Goal: Transaction & Acquisition: Purchase product/service

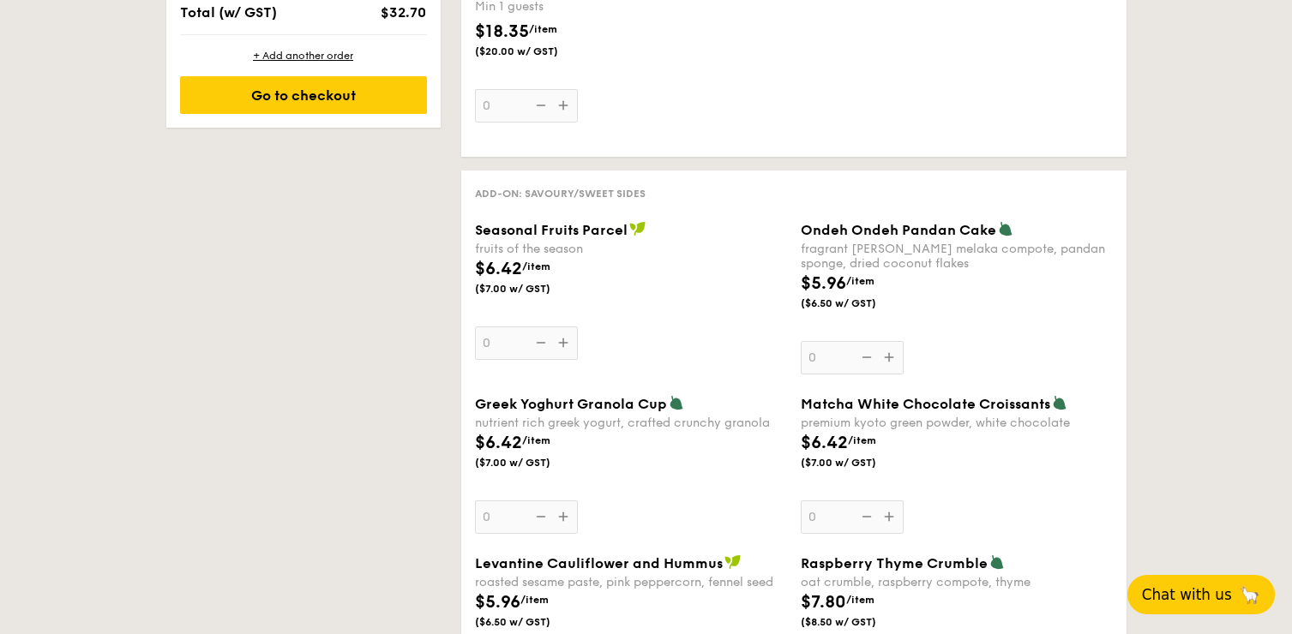
click at [1168, 601] on span "Chat with us" at bounding box center [1187, 594] width 90 height 17
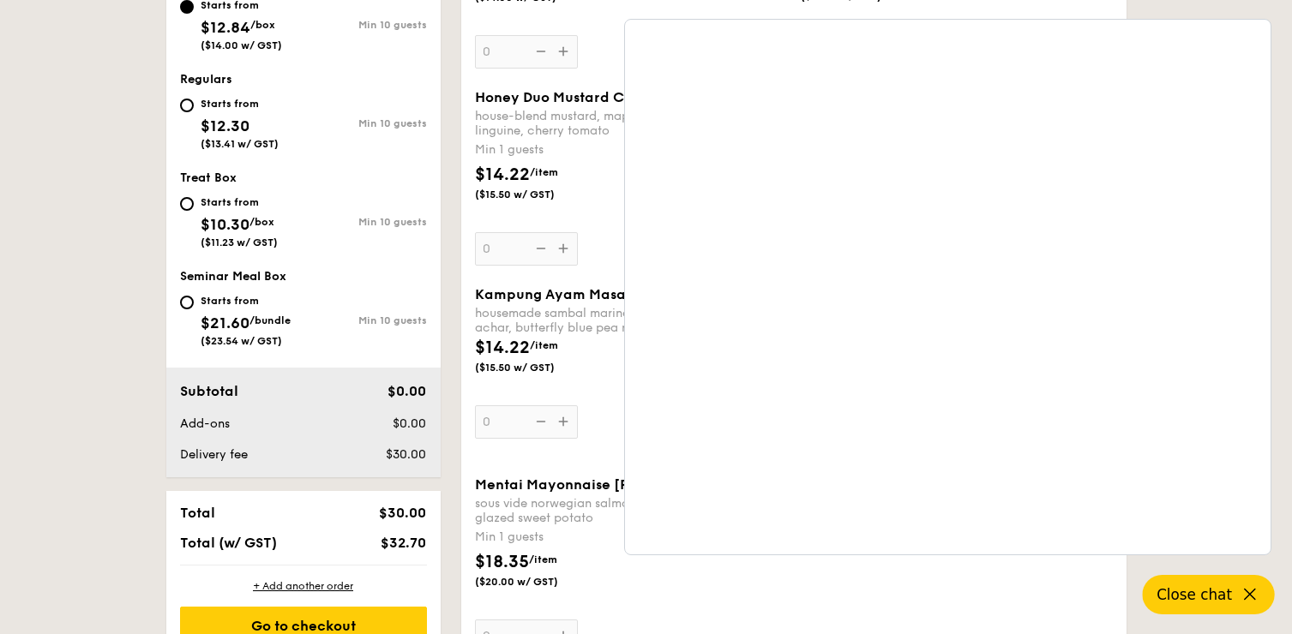
scroll to position [369, 0]
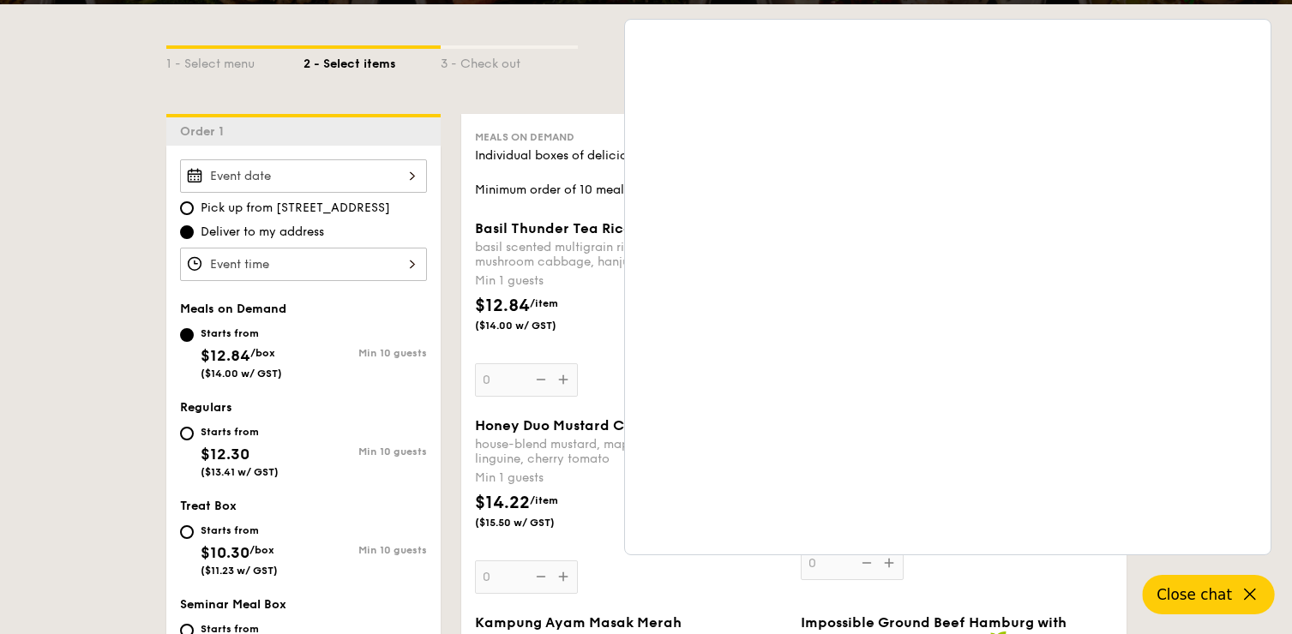
drag, startPoint x: 596, startPoint y: 58, endPoint x: 576, endPoint y: 68, distance: 21.9
click at [575, 68] on div "3 - Check out" at bounding box center [509, 61] width 137 height 24
click at [578, 68] on div "1 - Select menu 2 - Select items 3 - Check out" at bounding box center [646, 58] width 960 height 27
click at [1175, 604] on span "Close chat" at bounding box center [1193, 594] width 75 height 17
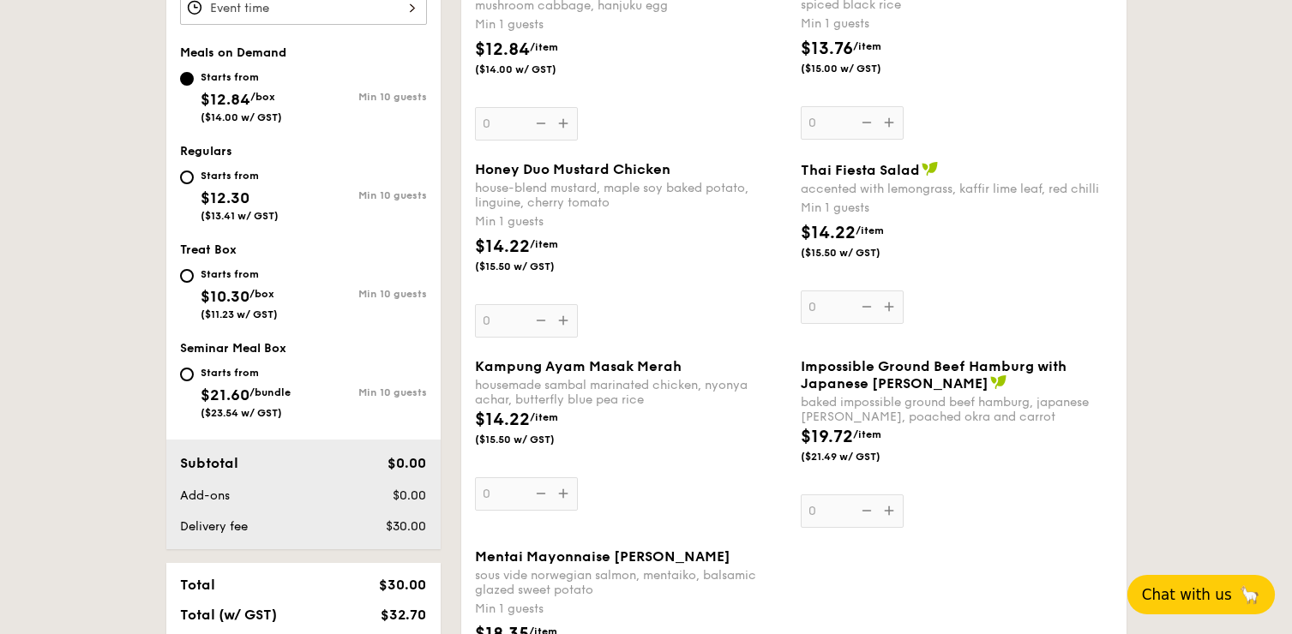
scroll to position [628, 0]
click at [221, 370] on div "Starts from" at bounding box center [246, 371] width 90 height 14
click at [194, 370] on input "Starts from $21.60 /bundle ($23.54 w/ GST) Min 10 guests" at bounding box center [187, 373] width 14 height 14
radio input "true"
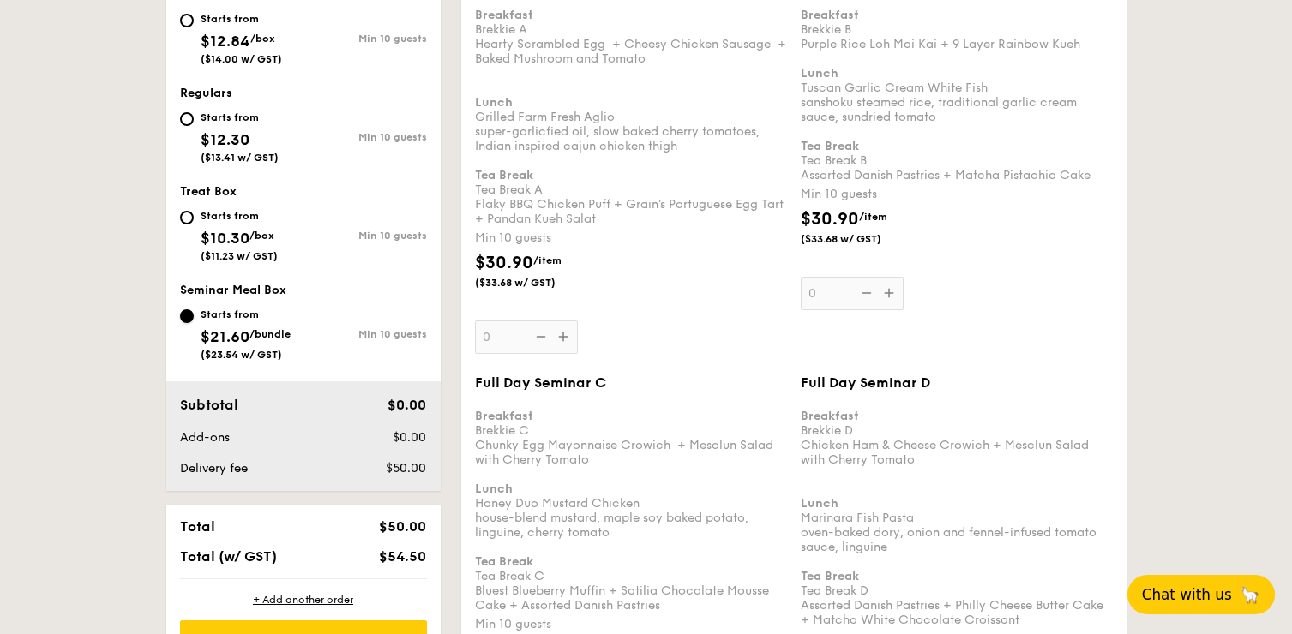
scroll to position [598, 0]
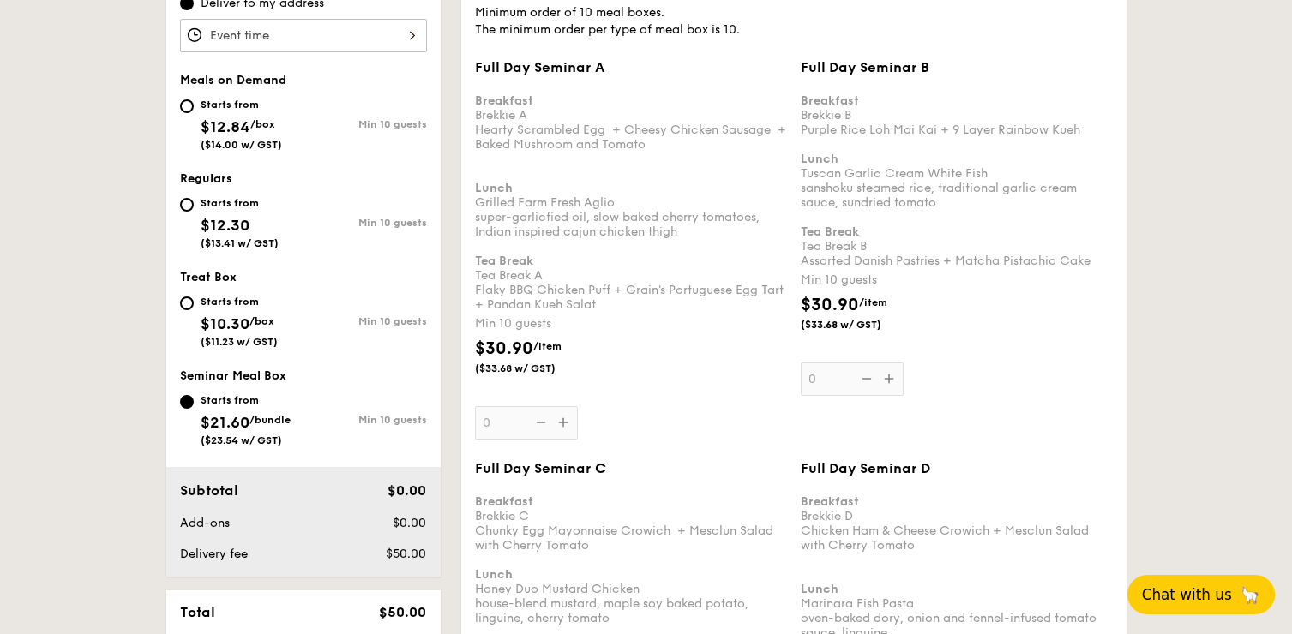
click at [193, 105] on div "Starts from $12.84 /box ($14.00 w/ GST)" at bounding box center [241, 122] width 123 height 57
click at [193, 105] on input "Starts from $12.84 /box ($14.00 w/ GST) Min 10 guests" at bounding box center [187, 106] width 14 height 14
radio input "true"
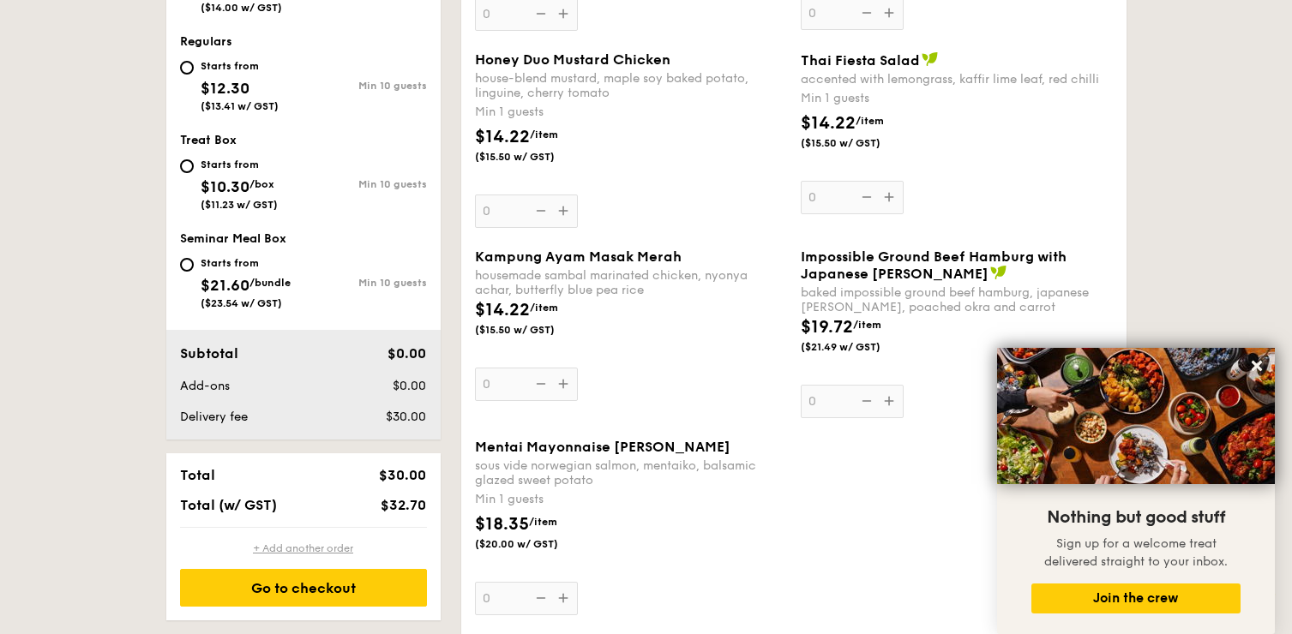
scroll to position [682, 0]
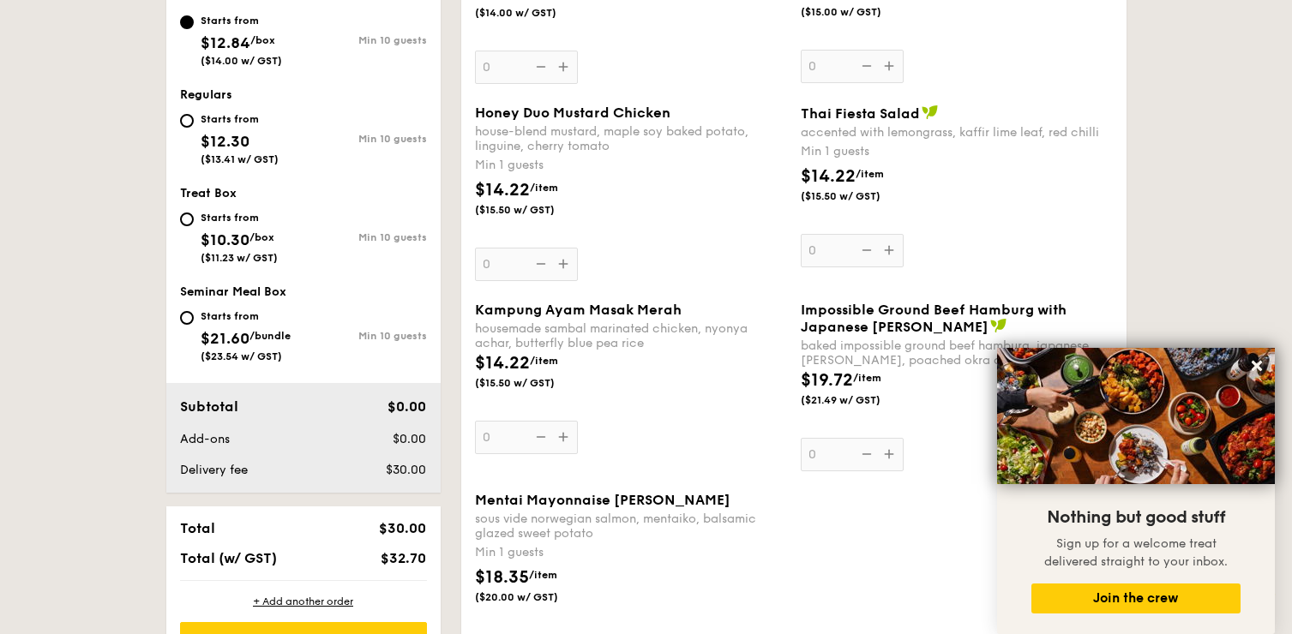
click at [196, 317] on div "Starts from $21.60 /bundle ($23.54 w/ GST)" at bounding box center [241, 334] width 123 height 57
click at [194, 317] on input "Starts from $21.60 /bundle ($23.54 w/ GST) Min 10 guests" at bounding box center [187, 318] width 14 height 14
radio input "true"
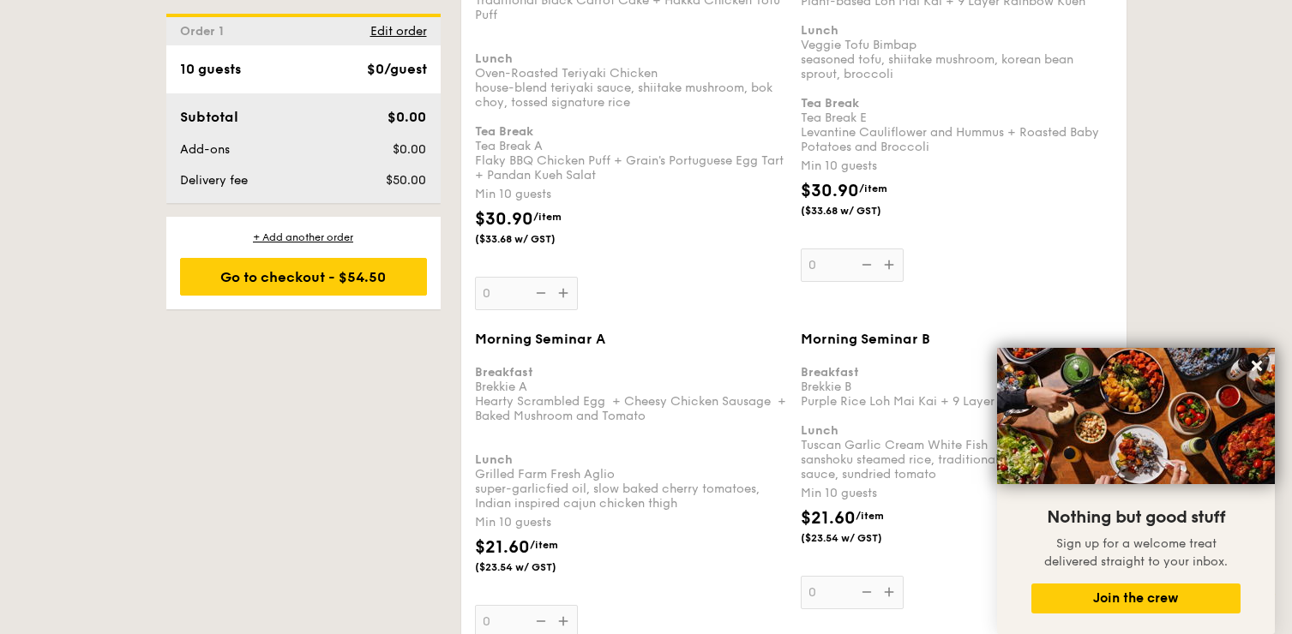
scroll to position [1546, 0]
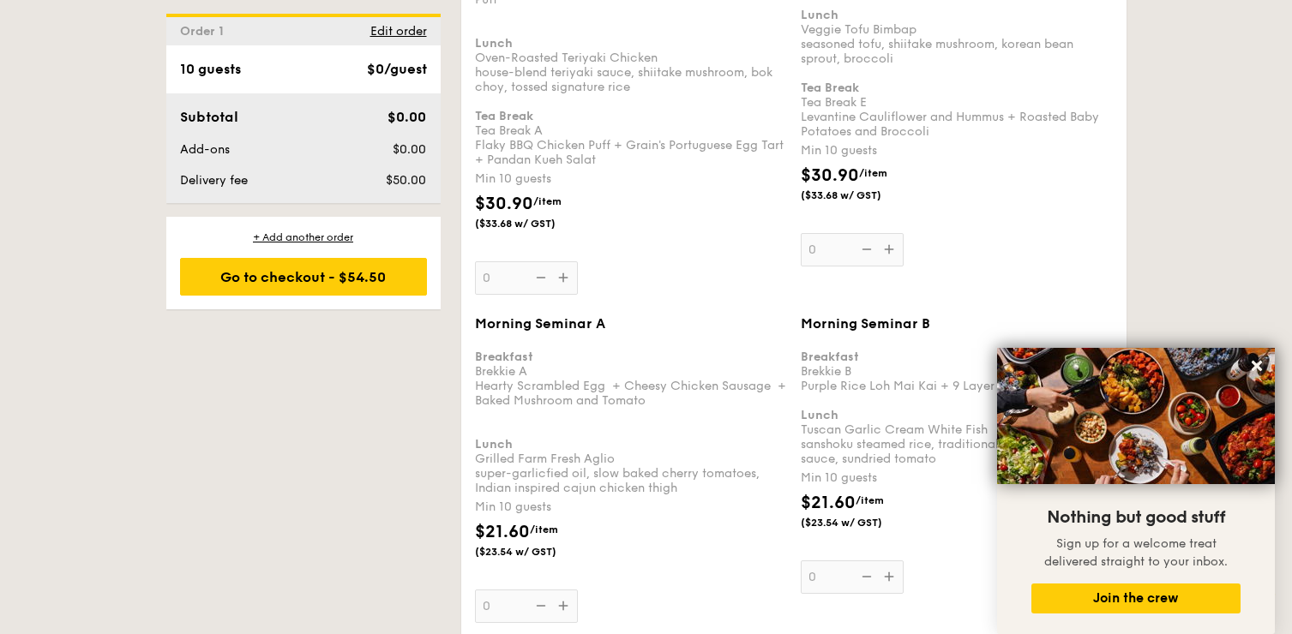
click at [670, 428] on div "Breakfast Brekkie A Hearty Scrambled Egg  + Cheesy Chicken Sausage  + Baked Mus…" at bounding box center [631, 415] width 312 height 160
click at [578, 590] on input "0" at bounding box center [526, 606] width 103 height 33
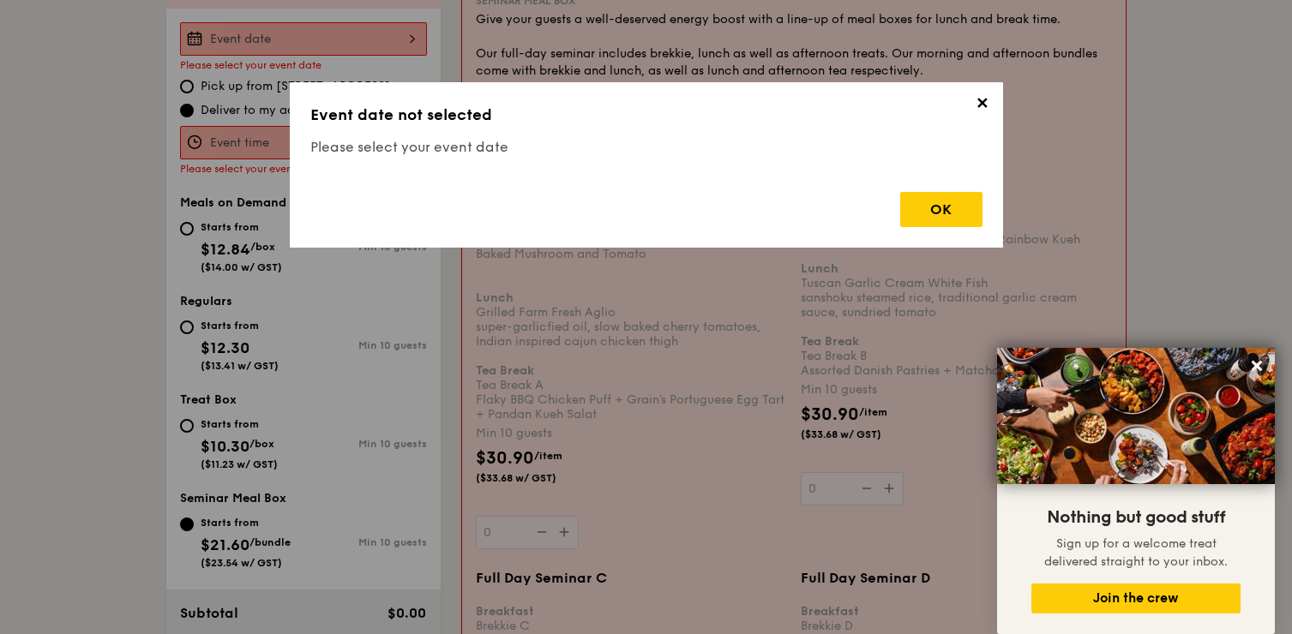
scroll to position [458, 0]
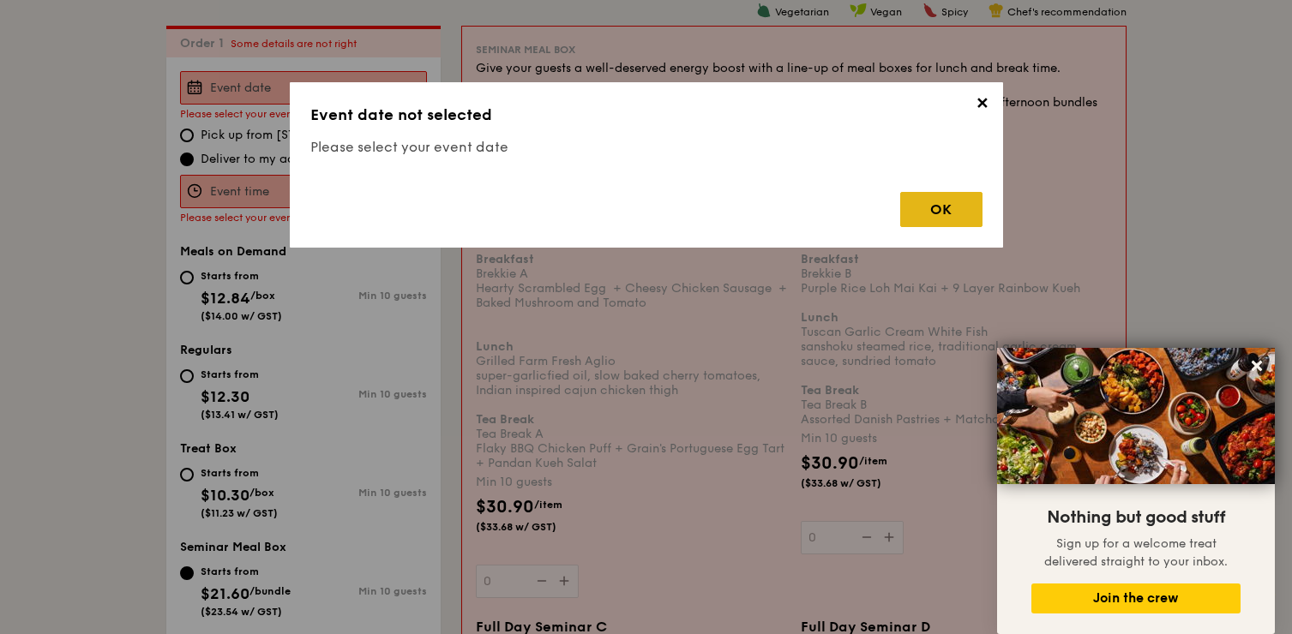
click at [911, 201] on div "OK" at bounding box center [941, 209] width 82 height 35
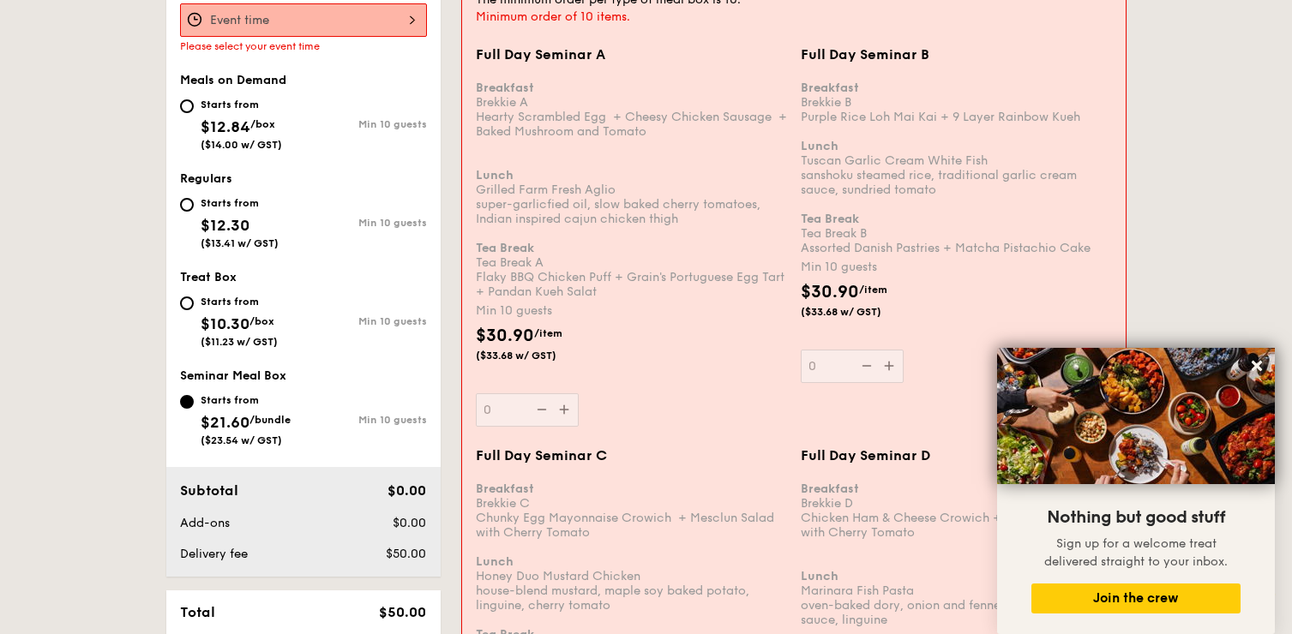
scroll to position [715, 0]
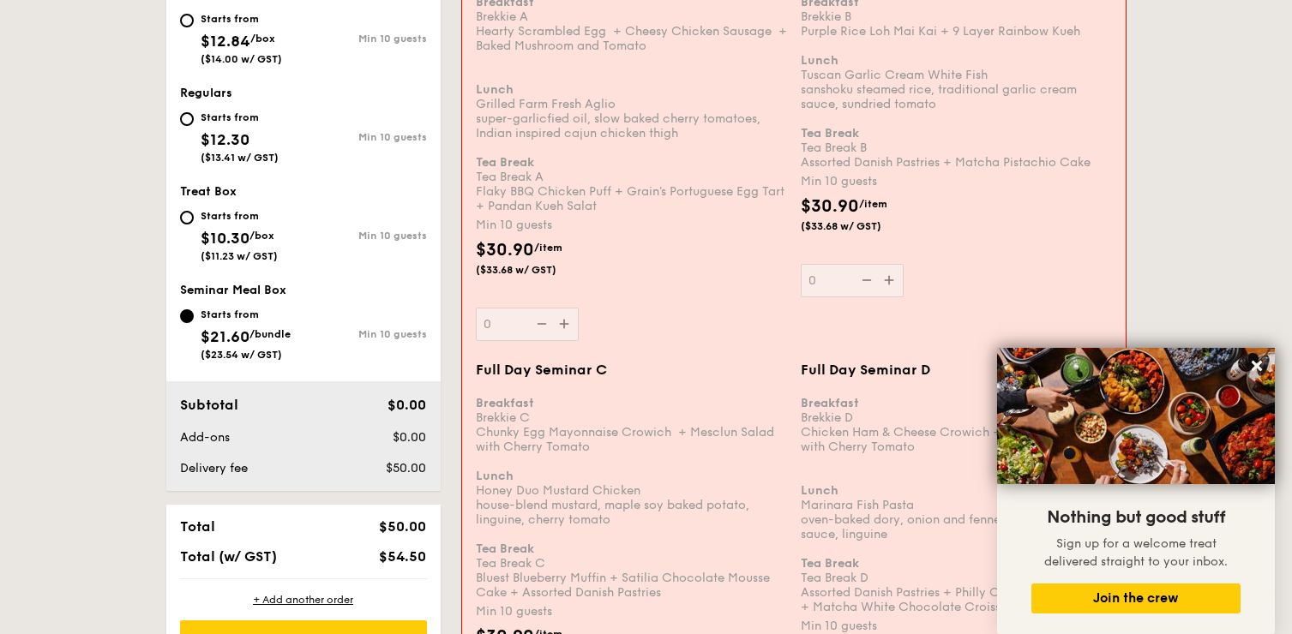
click at [566, 325] on div "Full Day Seminar A Breakfast Brekkie A Hearty Scrambled Egg  + Cheesy Chicken S…" at bounding box center [631, 151] width 311 height 381
click at [566, 325] on input "0" at bounding box center [527, 324] width 103 height 33
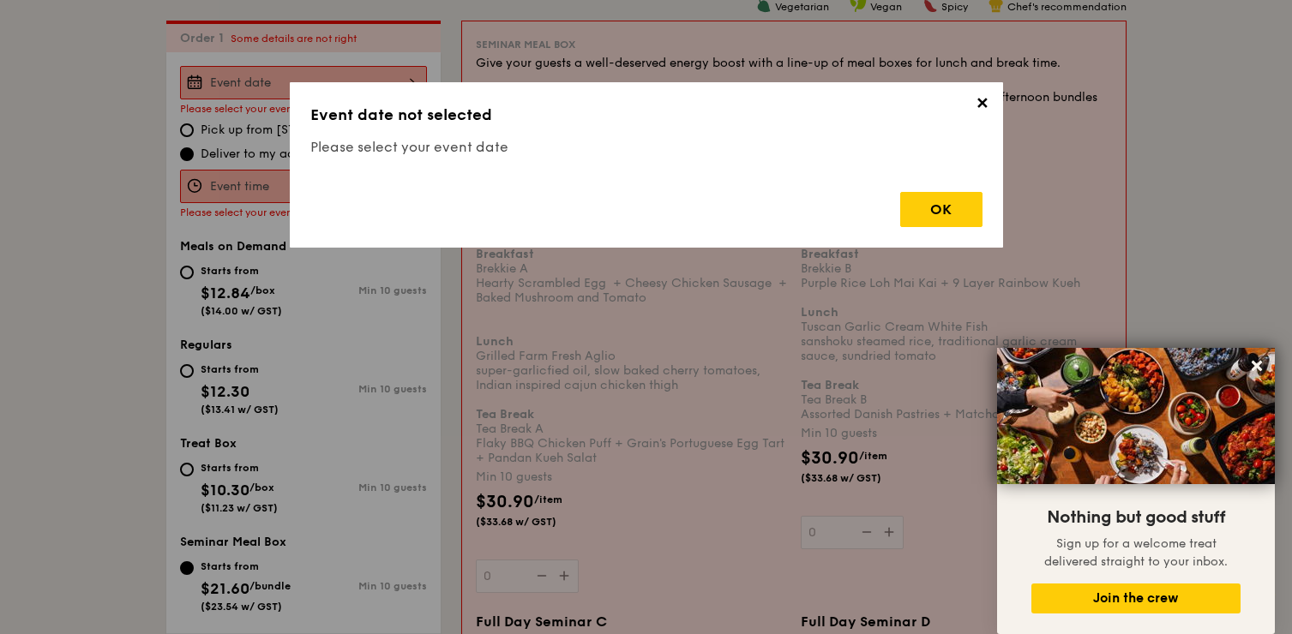
scroll to position [458, 0]
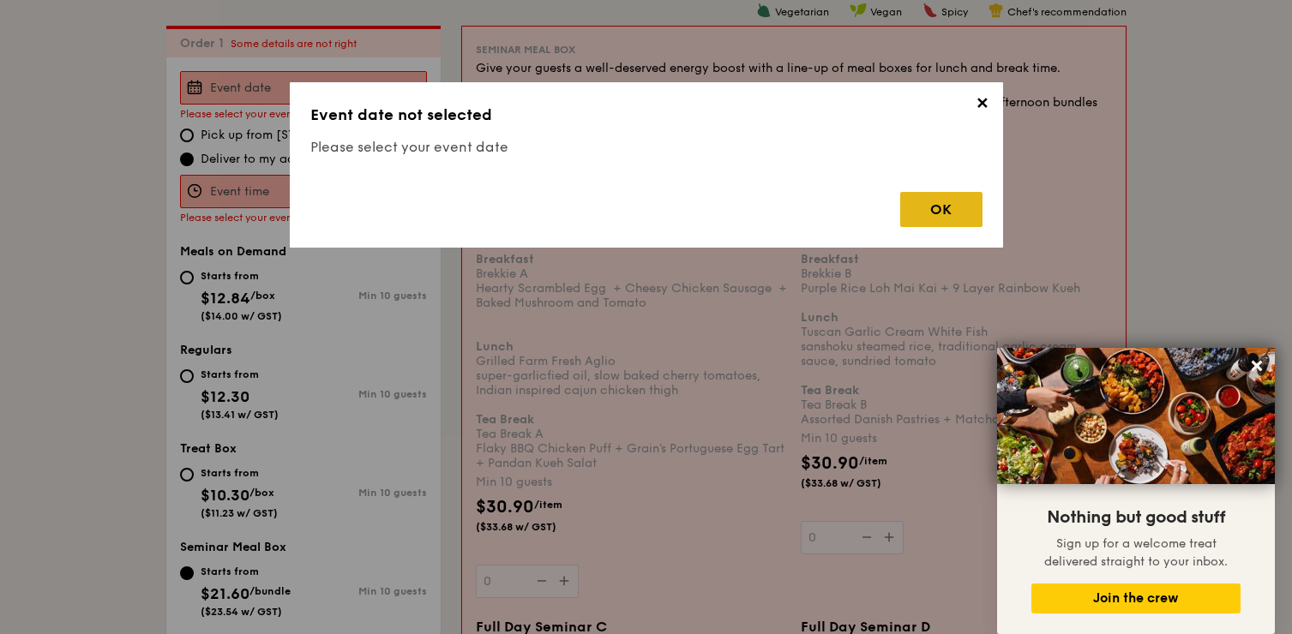
click at [959, 213] on div "OK" at bounding box center [941, 209] width 82 height 35
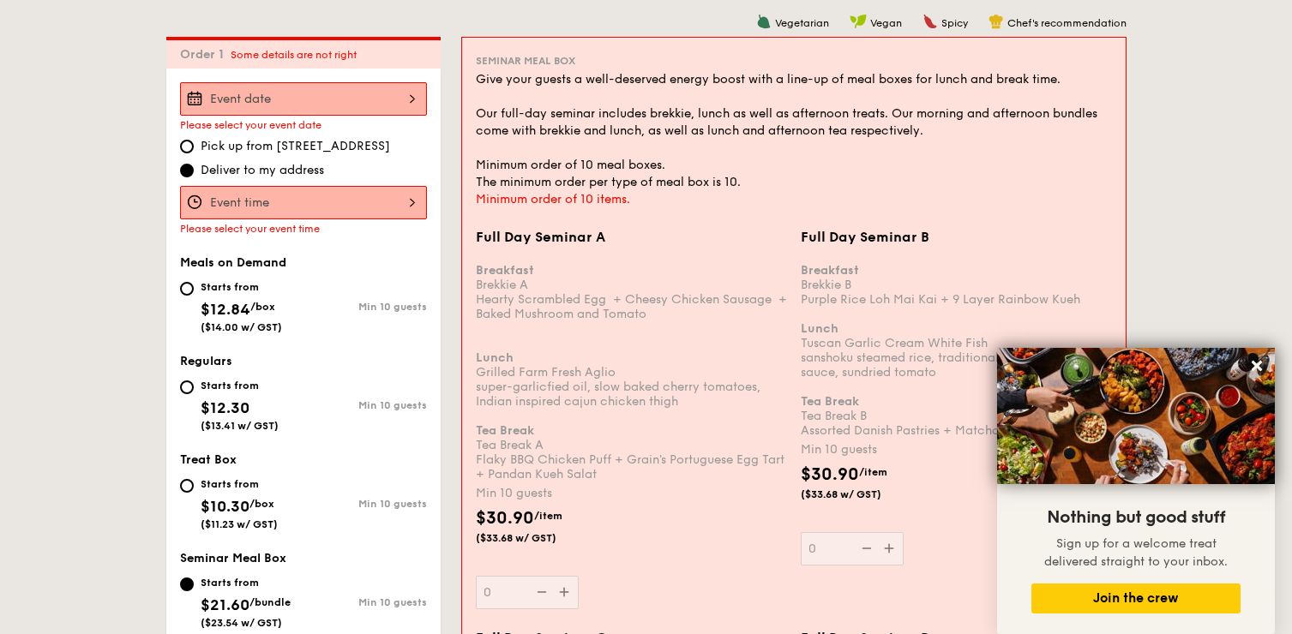
scroll to position [543, 0]
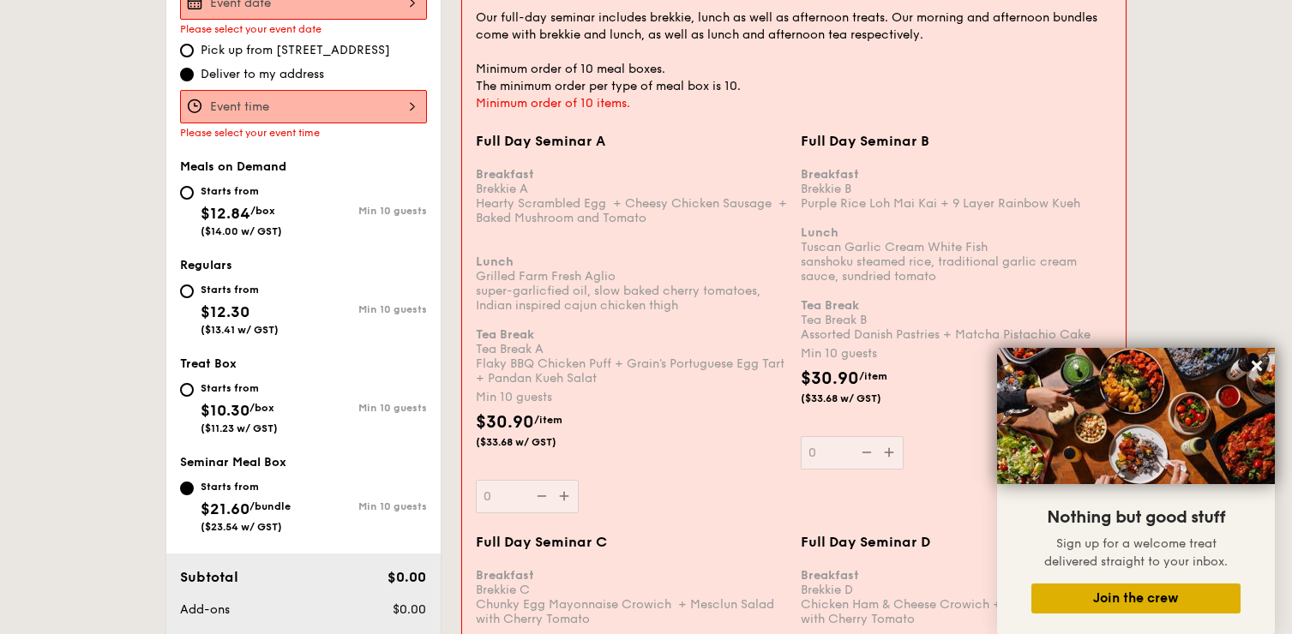
click at [1070, 599] on button "Join the crew" at bounding box center [1135, 599] width 209 height 30
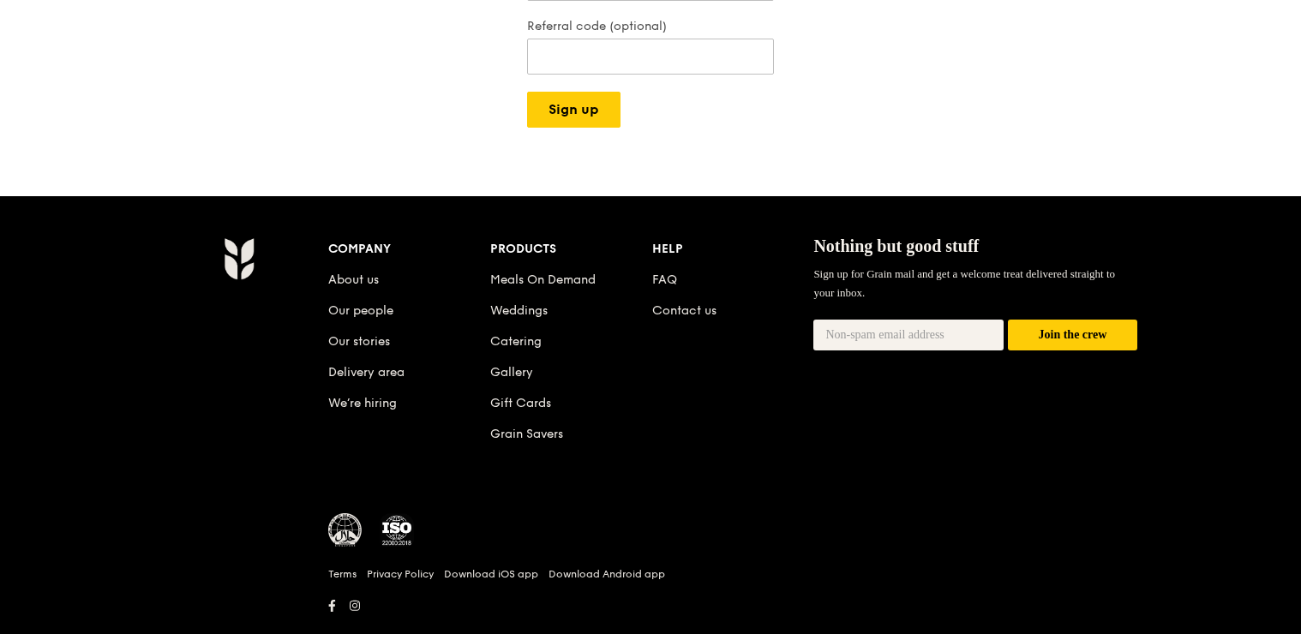
scroll to position [582, 0]
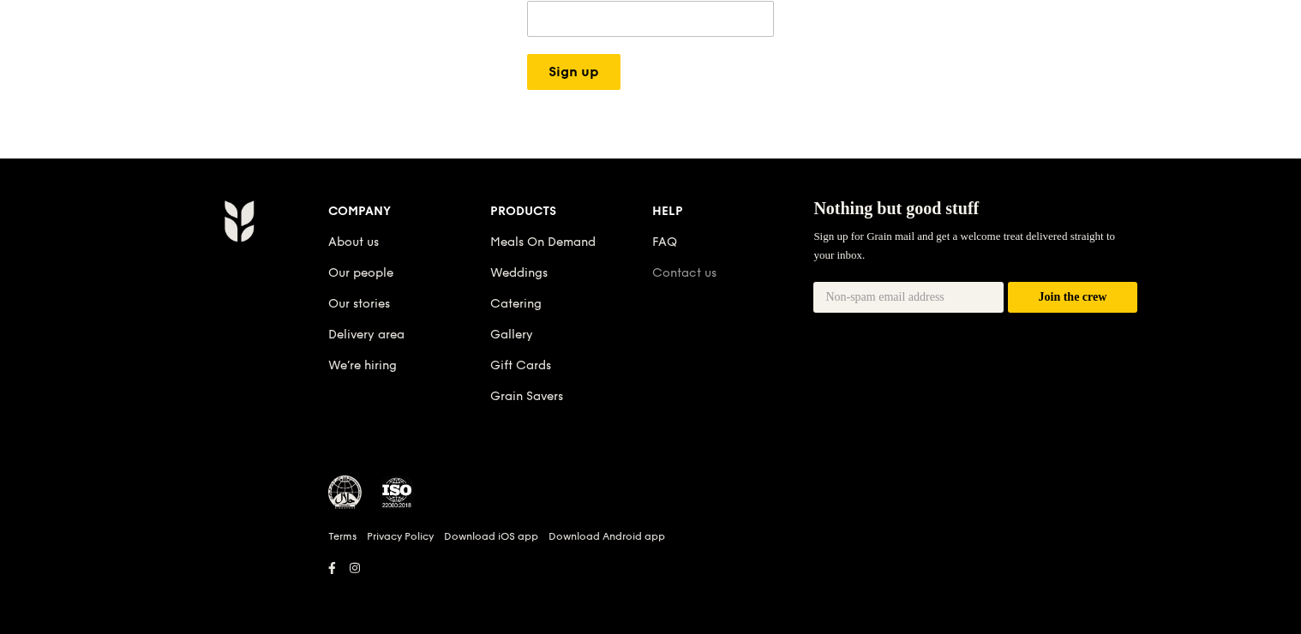
click at [688, 271] on link "Contact us" at bounding box center [684, 273] width 64 height 15
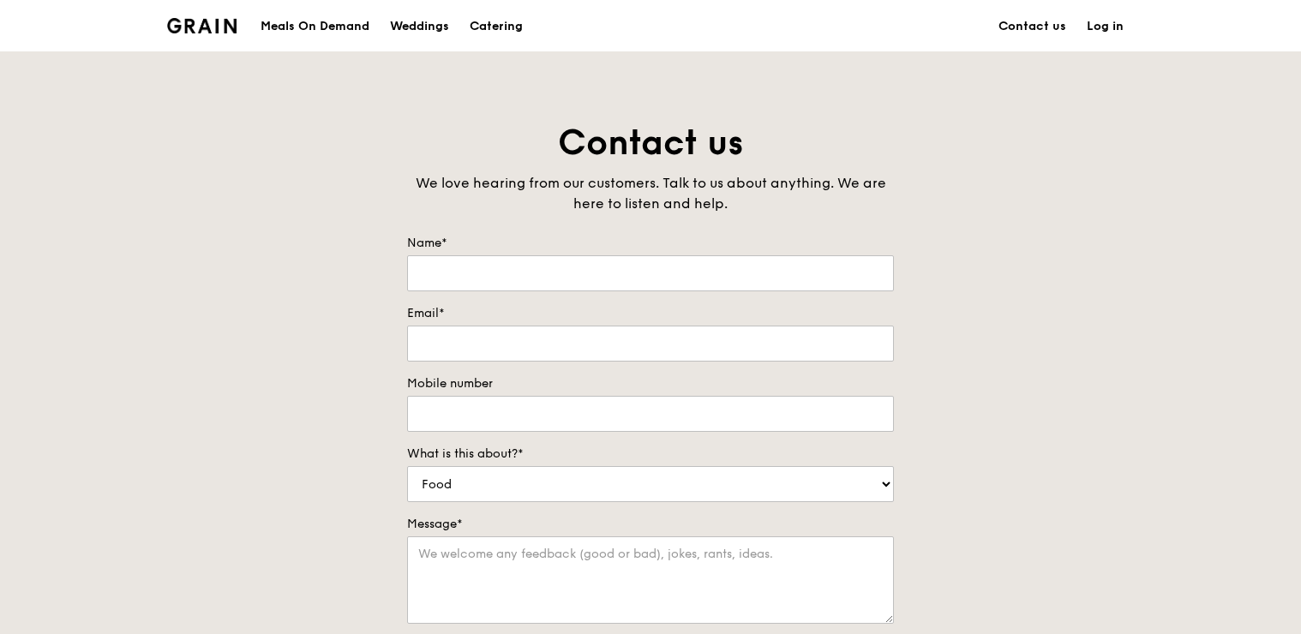
click at [87, 122] on div "Contact us We love hearing from our customers. Talk to us about anything. We ar…" at bounding box center [650, 478] width 1301 height 717
click at [207, 27] on img at bounding box center [201, 25] width 69 height 15
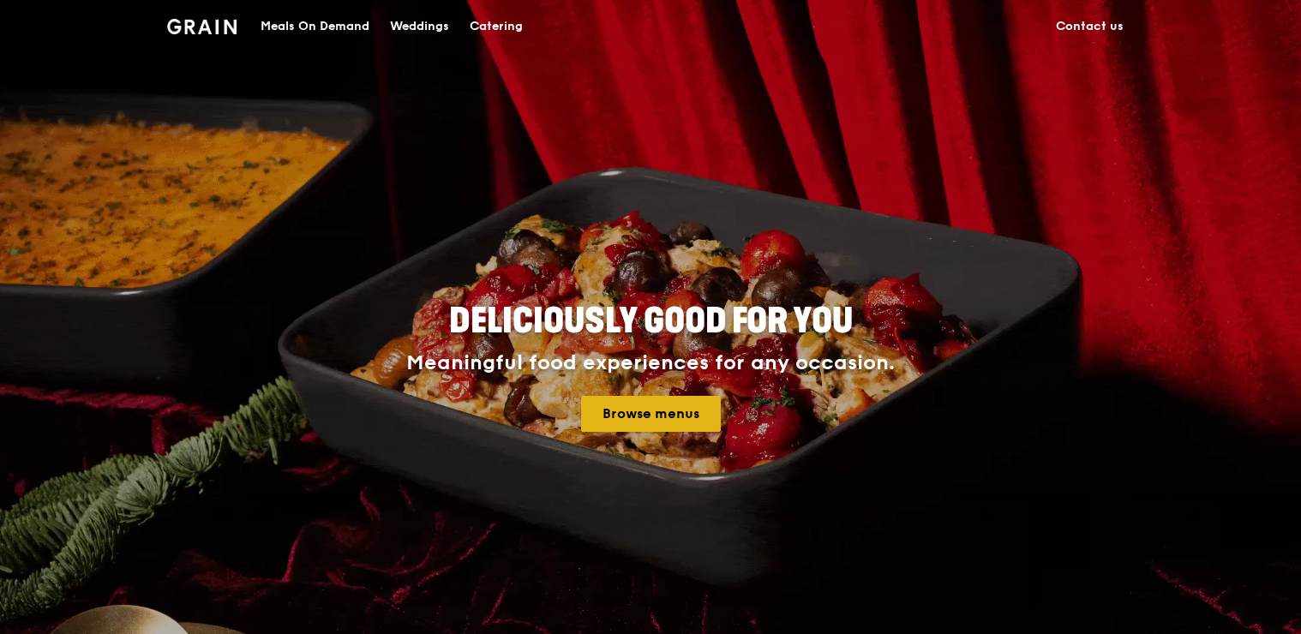
click at [671, 410] on link "Browse menus" at bounding box center [651, 414] width 140 height 36
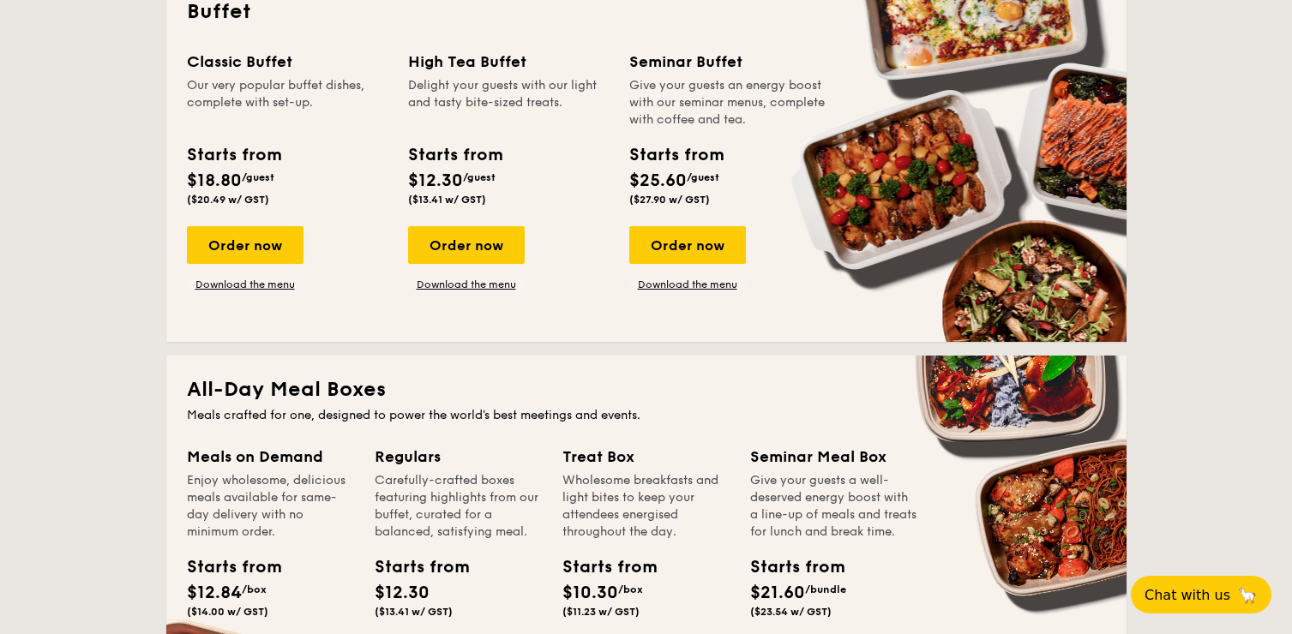
scroll to position [772, 0]
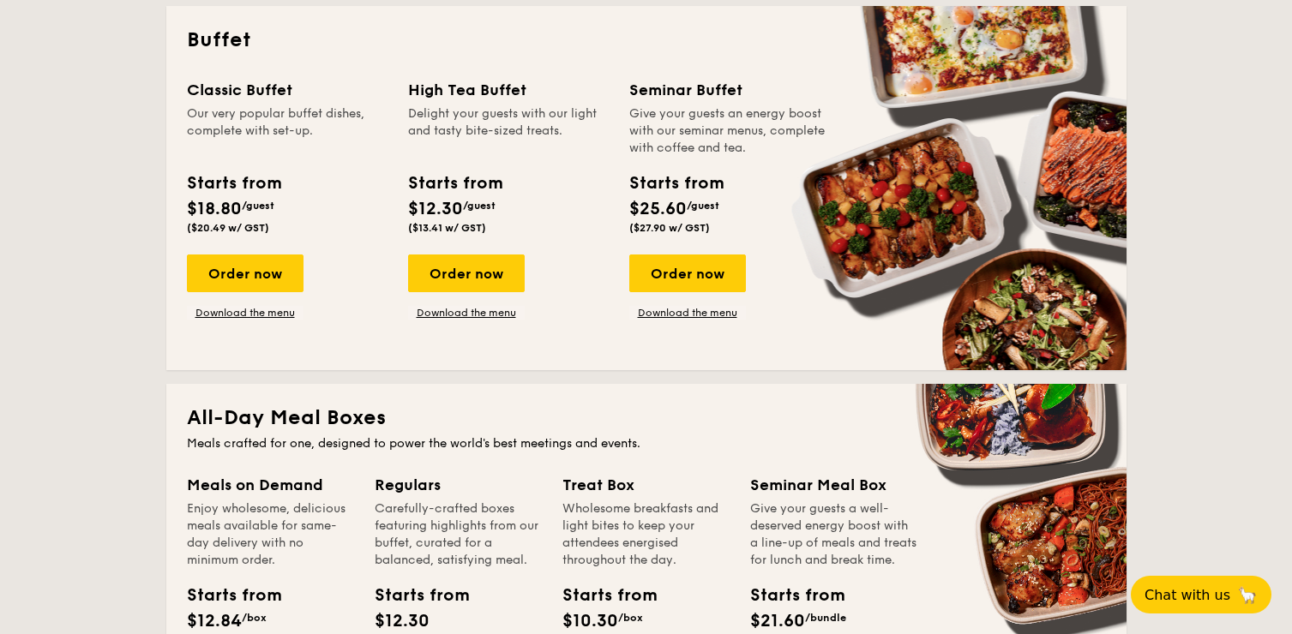
click at [352, 261] on div "Order now Download the menu" at bounding box center [287, 287] width 201 height 65
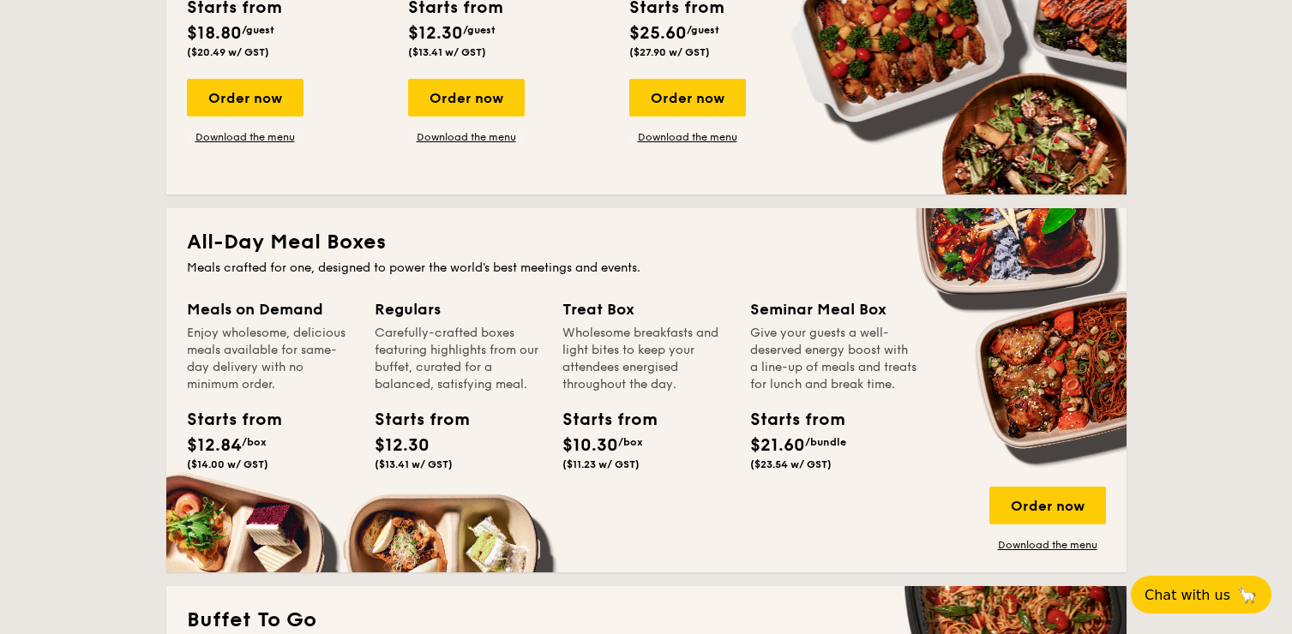
scroll to position [943, 0]
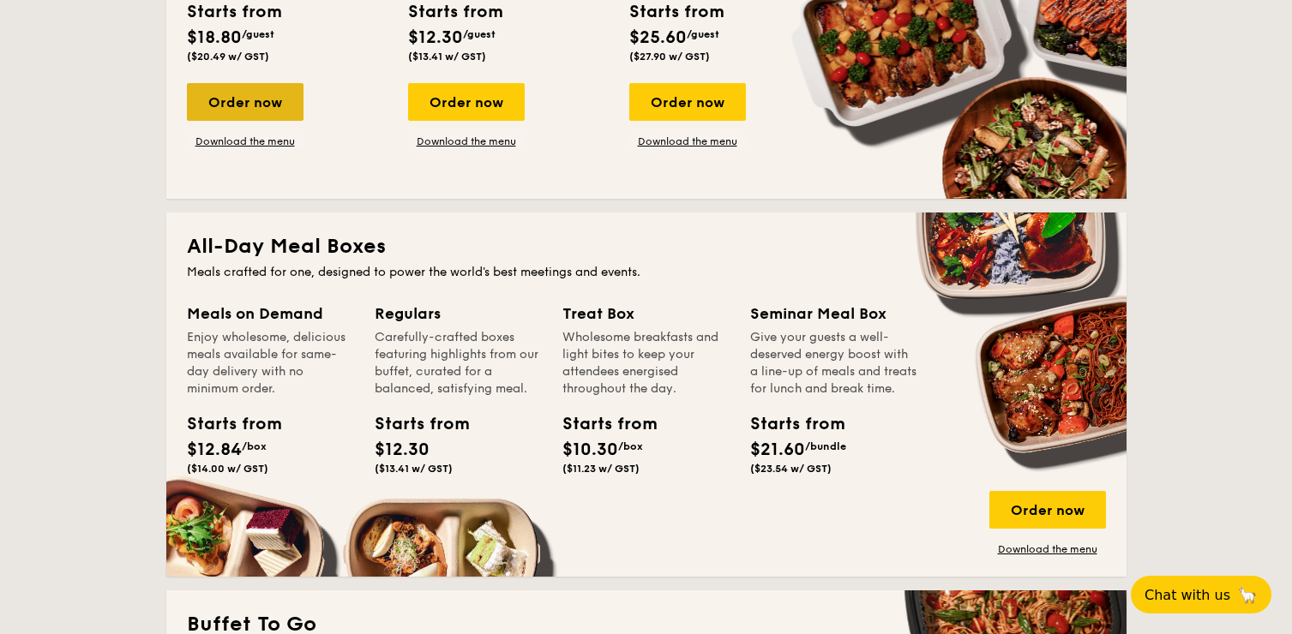
click at [269, 110] on div "Order now" at bounding box center [245, 102] width 117 height 38
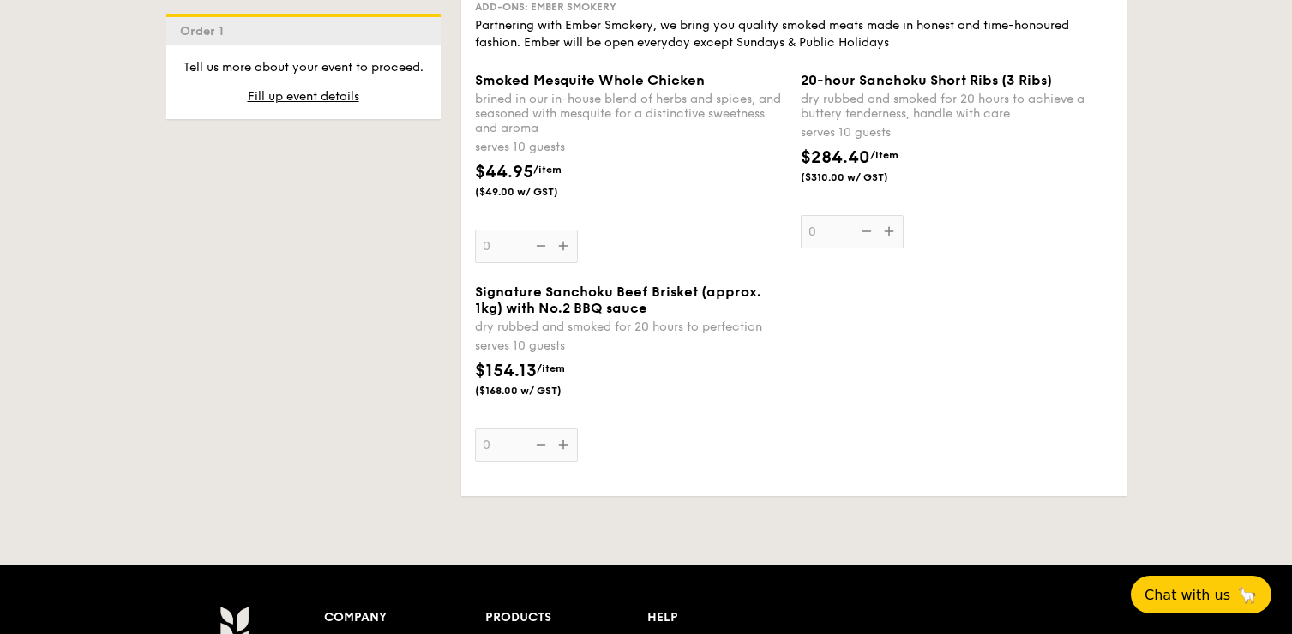
scroll to position [2214, 0]
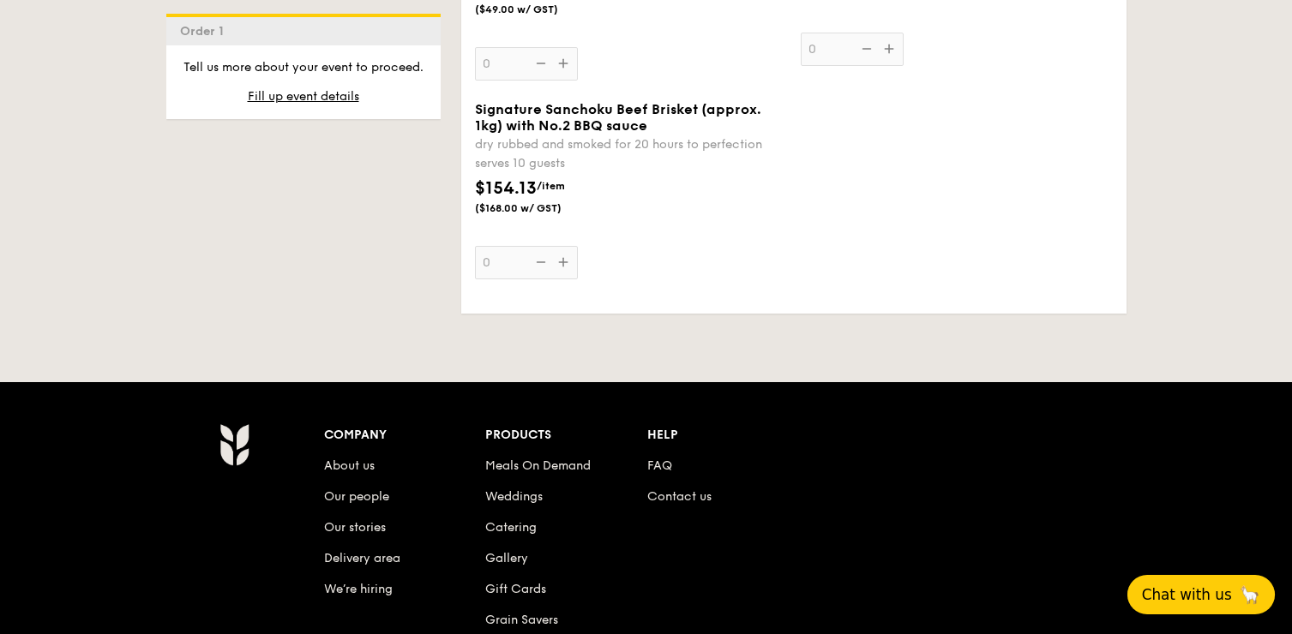
click at [1159, 596] on span "Chat with us" at bounding box center [1187, 594] width 90 height 17
